Goal: Transaction & Acquisition: Download file/media

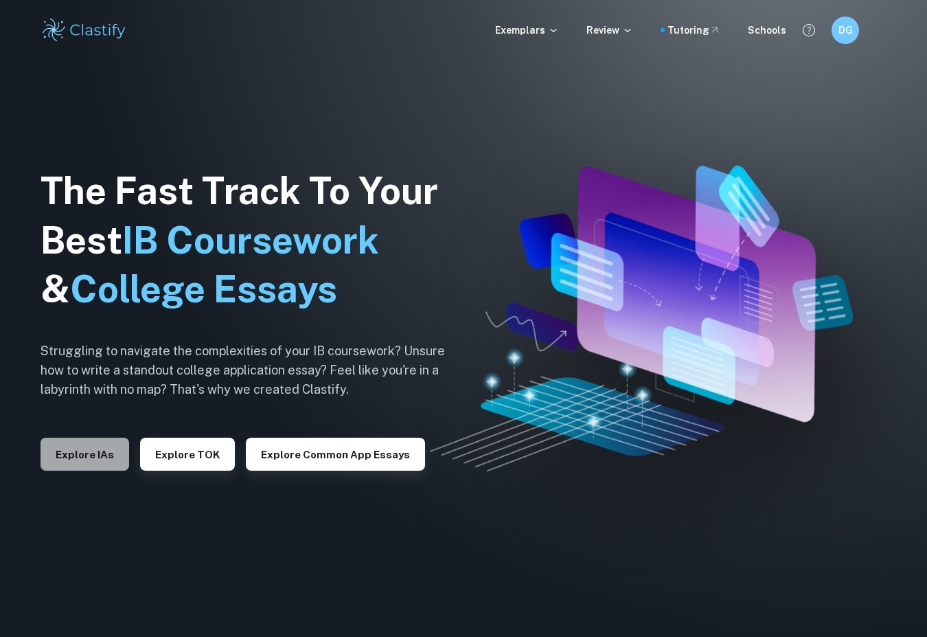
click at [69, 444] on button "Explore IAs" at bounding box center [85, 454] width 89 height 33
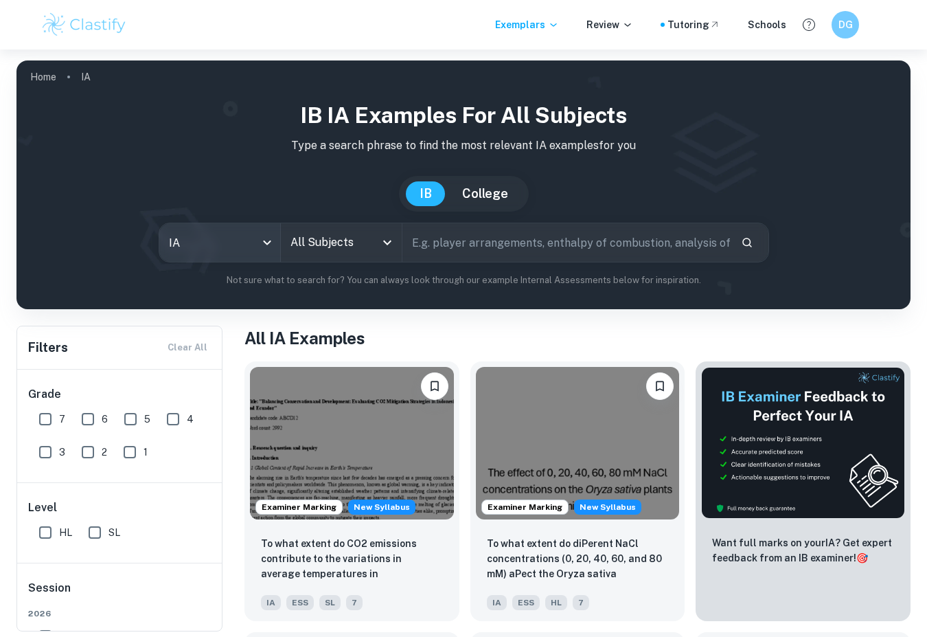
click at [248, 255] on body "We value your privacy We use cookies to enhance your browsing experience, serve…" at bounding box center [463, 367] width 927 height 637
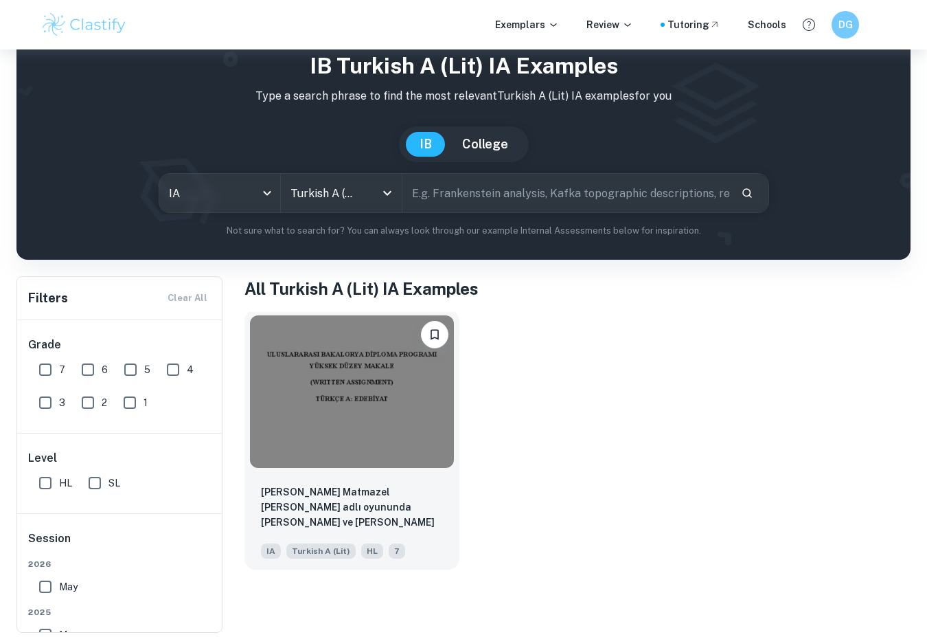
scroll to position [49, 0]
click at [315, 410] on img at bounding box center [352, 391] width 204 height 152
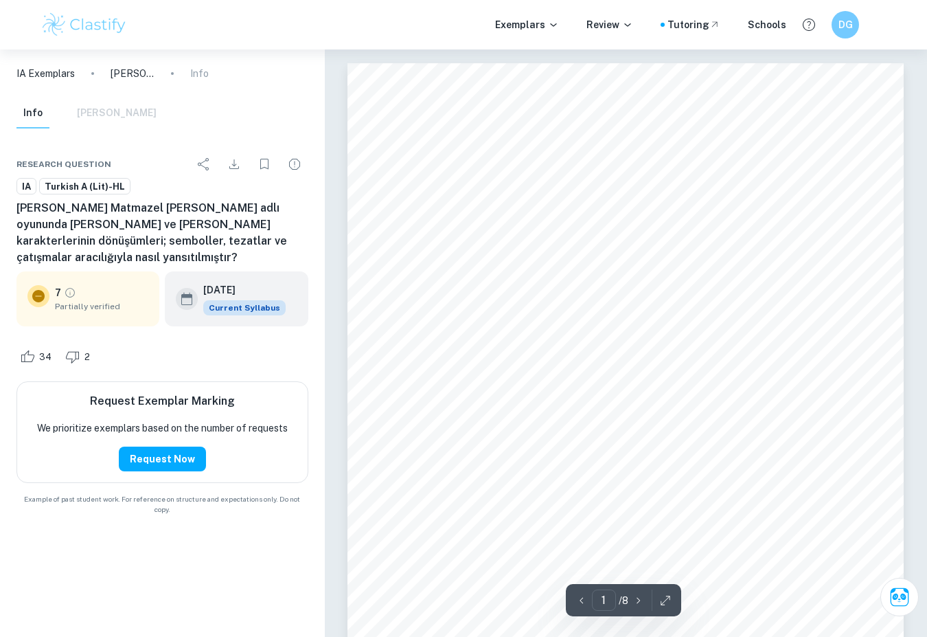
drag, startPoint x: 440, startPoint y: 141, endPoint x: 663, endPoint y: 384, distance: 329.1
click at [663, 384] on div "ULUSLARARASI BAKALORYA D1PLOMA PROGRAMI YÜKSEK DÜZEY MAKALE (WRITTEN ASSIGNMENT…" at bounding box center [626, 423] width 556 height 720
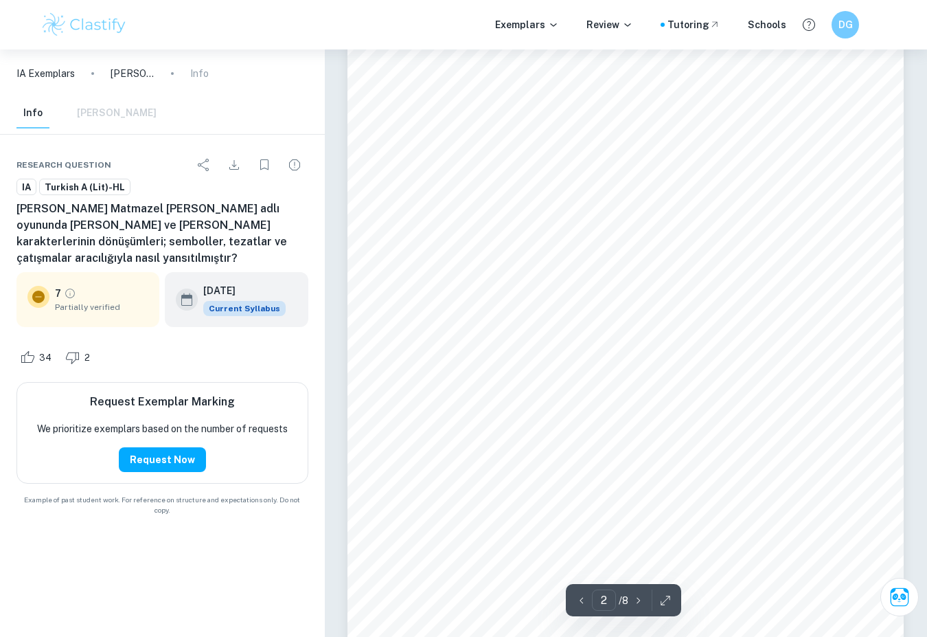
scroll to position [903, 1]
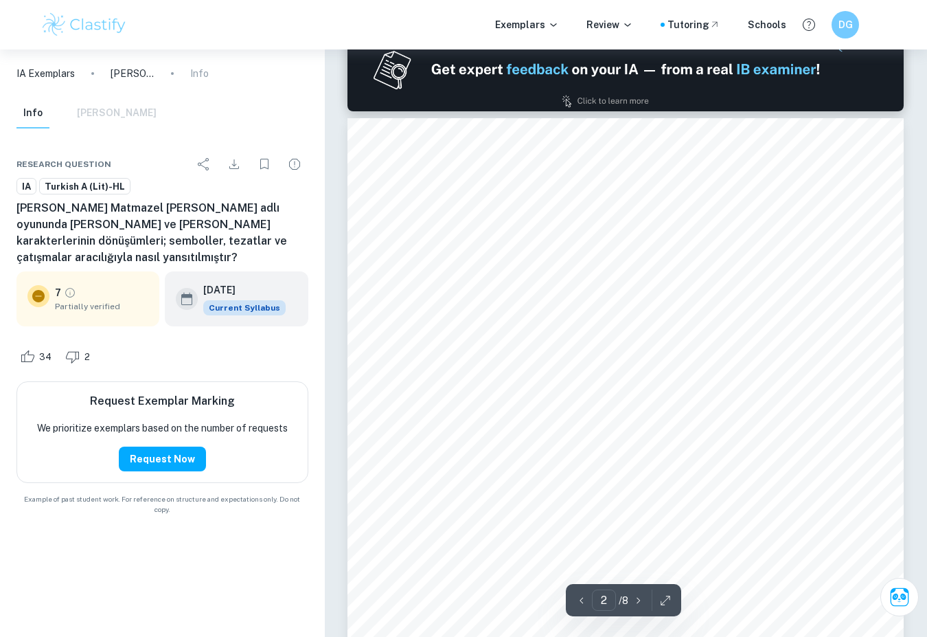
type input "1"
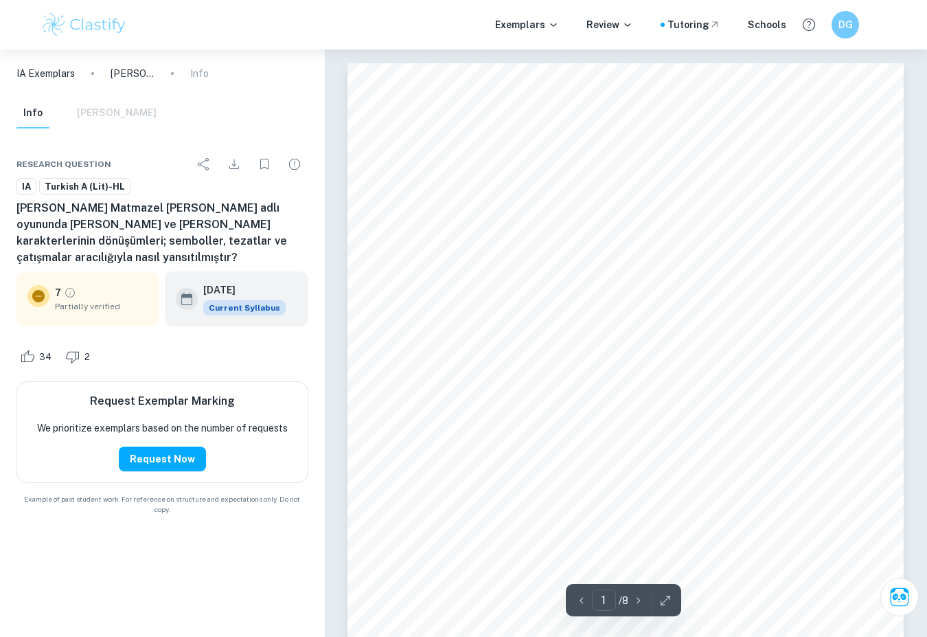
scroll to position [0, 0]
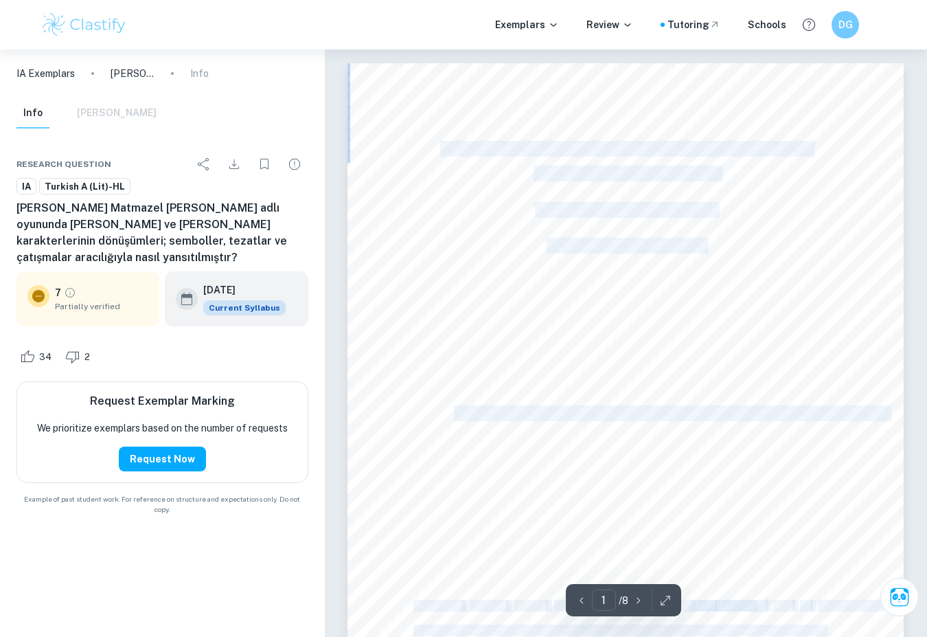
drag, startPoint x: 443, startPoint y: 144, endPoint x: 688, endPoint y: 291, distance: 285.3
click at [688, 291] on div "ULUSLARARASI BAKALORYA D1PLOMA PROGRAMI YÜKSEK DÜZEY MAKALE (WRITTEN ASSIGNMENT…" at bounding box center [626, 423] width 556 height 720
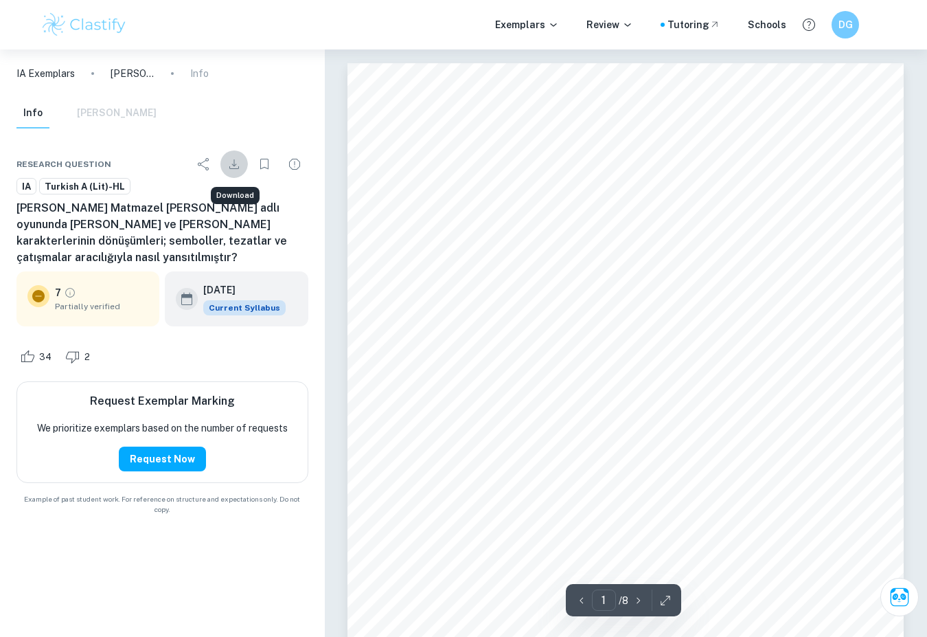
click at [233, 157] on icon "Download" at bounding box center [234, 164] width 16 height 16
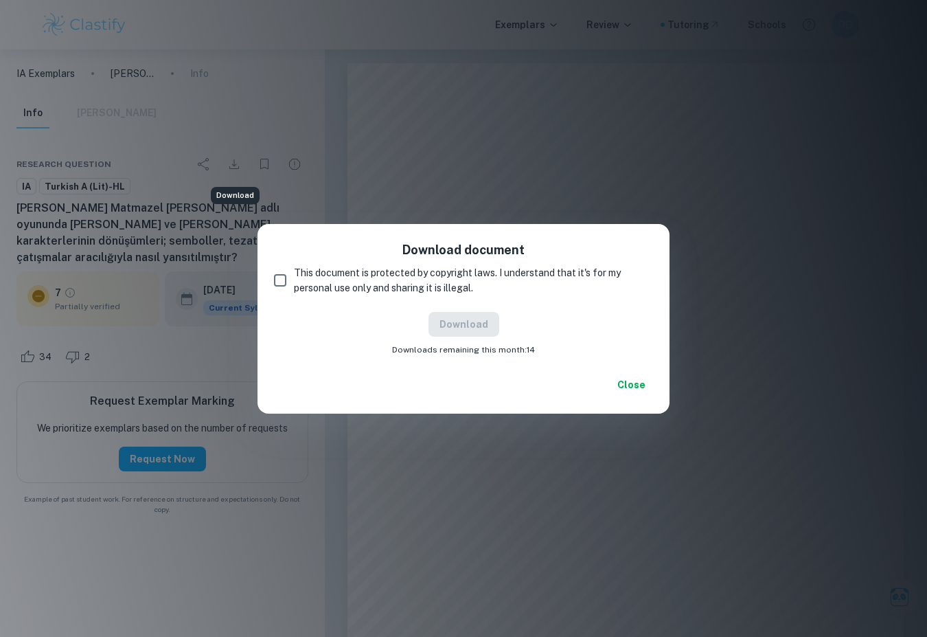
click at [275, 275] on input "This document is protected by copyright laws. I understand that it's for my per…" at bounding box center [279, 279] width 27 height 27
checkbox input "true"
click at [481, 340] on div "Download Downloads remaining this month: 14" at bounding box center [463, 334] width 379 height 44
click at [481, 331] on button "Download" at bounding box center [464, 324] width 71 height 25
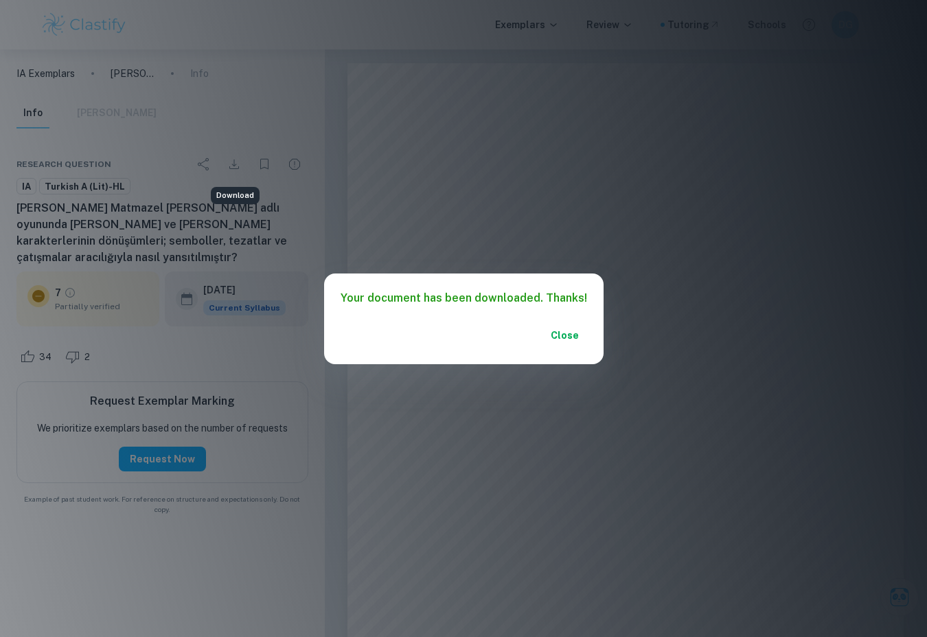
click at [560, 337] on button "Close" at bounding box center [565, 335] width 44 height 25
